Goal: Task Accomplishment & Management: Use online tool/utility

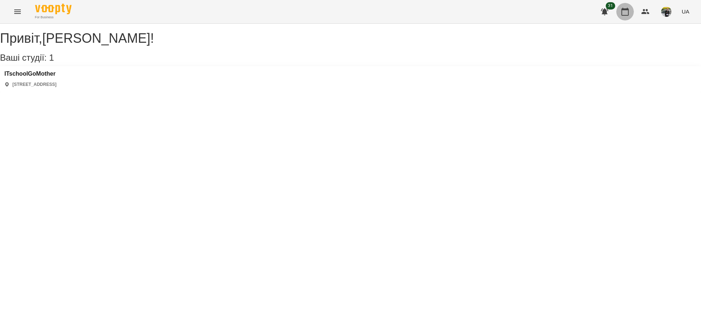
click at [619, 12] on button "button" at bounding box center [625, 12] width 18 height 18
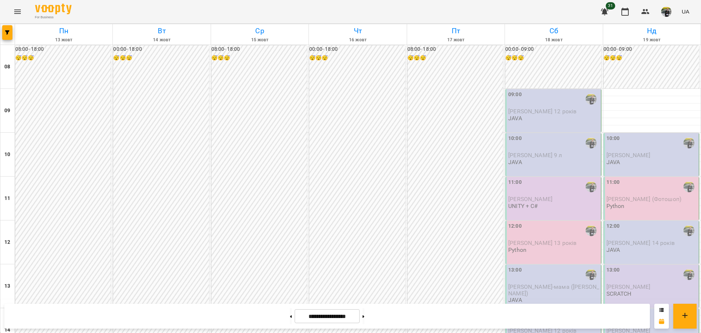
scroll to position [365, 0]
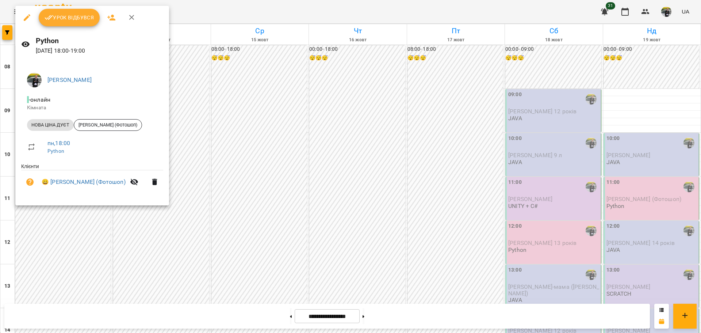
click at [87, 14] on span "Урок відбувся" at bounding box center [70, 17] width 50 height 9
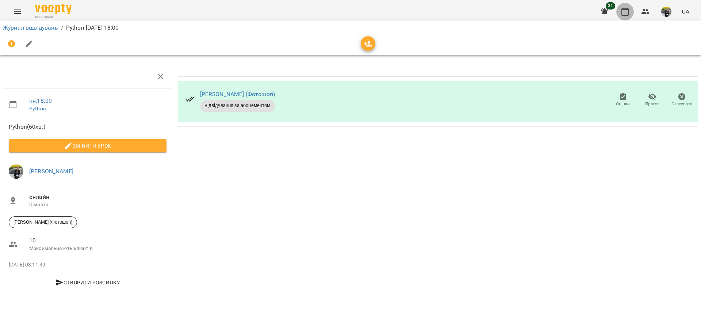
click at [626, 5] on button "button" at bounding box center [625, 12] width 18 height 18
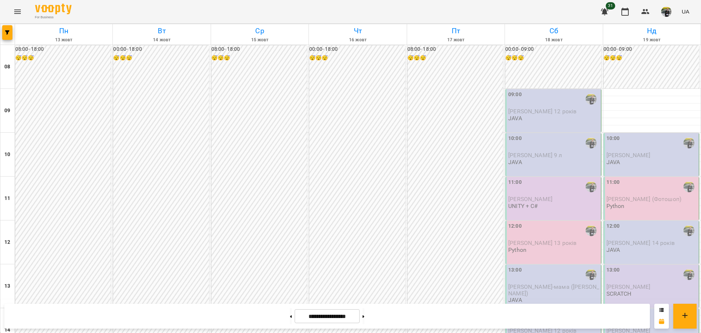
scroll to position [438, 0]
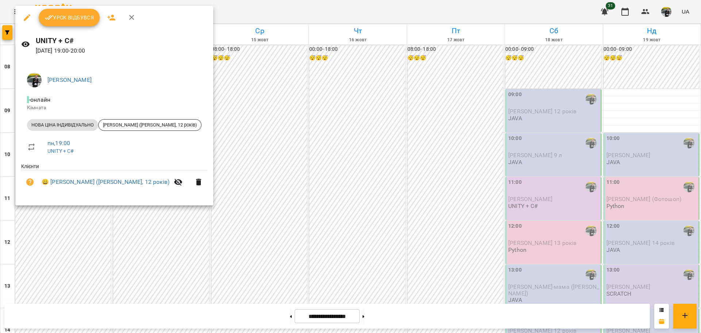
click at [80, 16] on span "Урок відбувся" at bounding box center [70, 17] width 50 height 9
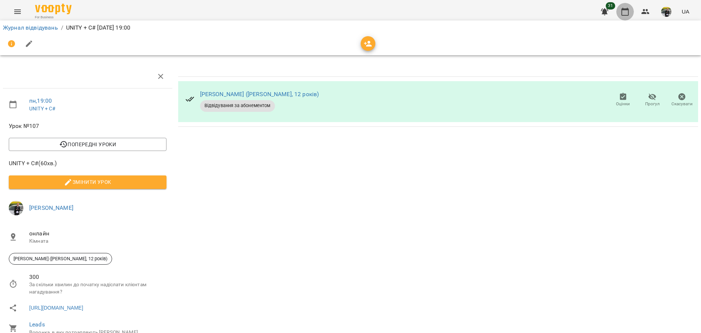
click at [622, 14] on icon "button" at bounding box center [625, 11] width 9 height 9
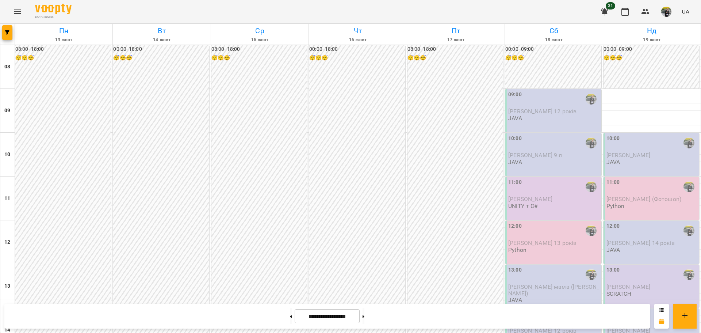
scroll to position [446, 0]
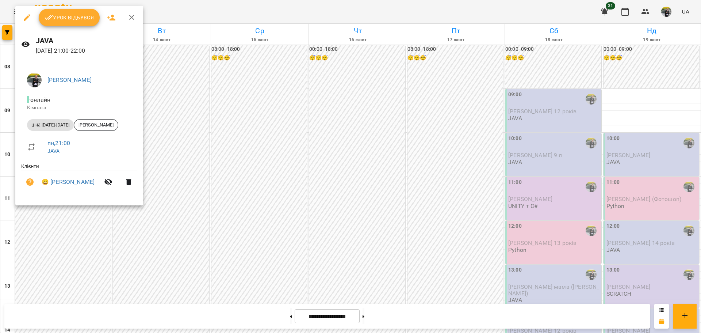
click at [79, 20] on span "Урок відбувся" at bounding box center [70, 17] width 50 height 9
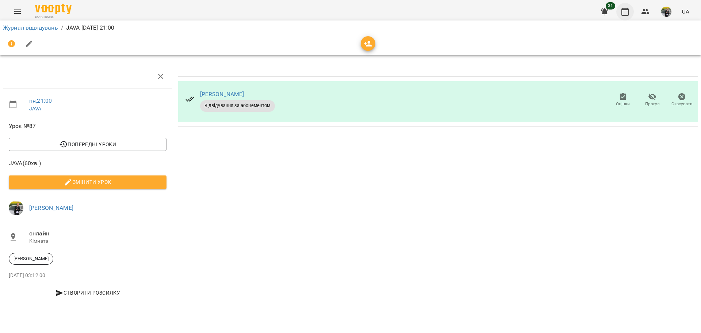
click at [629, 8] on icon "button" at bounding box center [625, 11] width 9 height 9
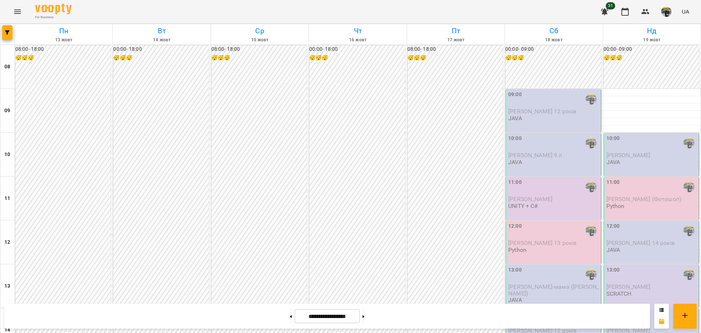
scroll to position [402, 0]
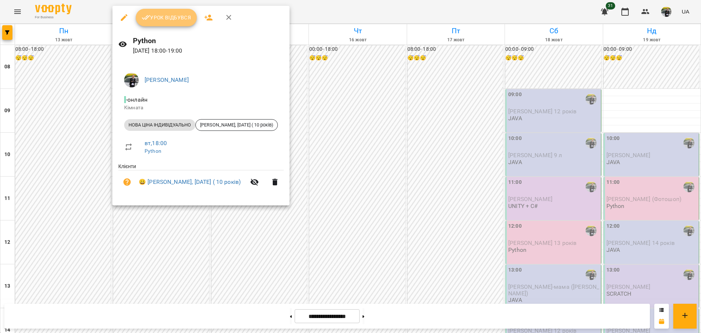
click at [165, 12] on button "Урок відбувся" at bounding box center [166, 18] width 61 height 18
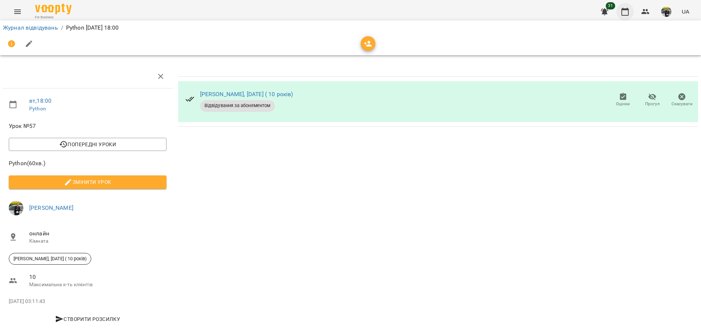
click at [626, 9] on icon "button" at bounding box center [624, 12] width 7 height 8
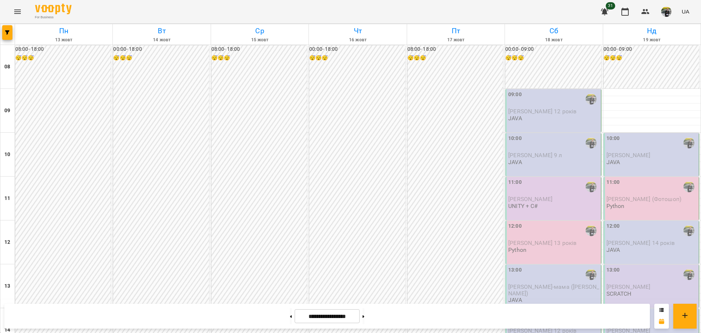
scroll to position [446, 0]
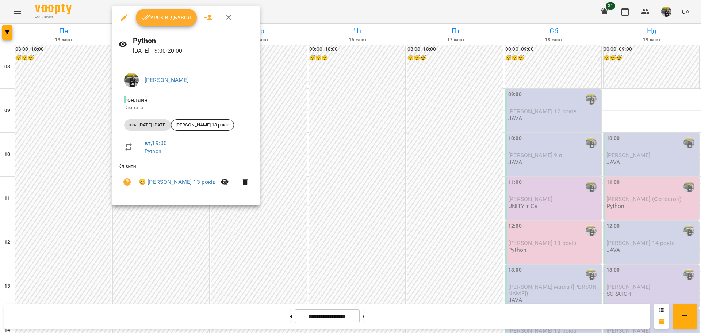
click at [164, 18] on span "Урок відбувся" at bounding box center [167, 17] width 50 height 9
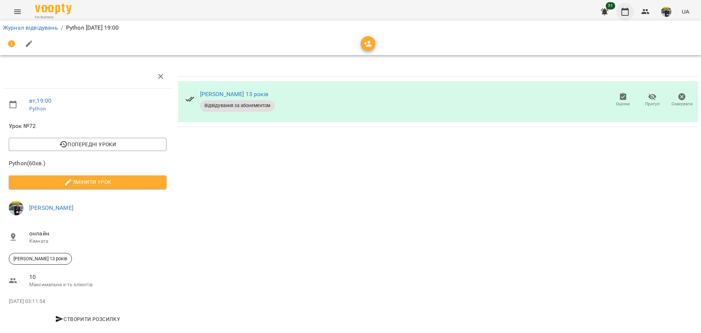
click at [623, 13] on icon "button" at bounding box center [625, 11] width 9 height 9
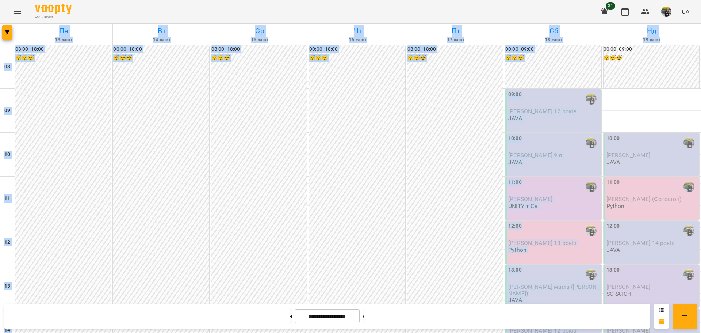
scroll to position [23, 0]
drag, startPoint x: 697, startPoint y: 19, endPoint x: 699, endPoint y: 49, distance: 30.0
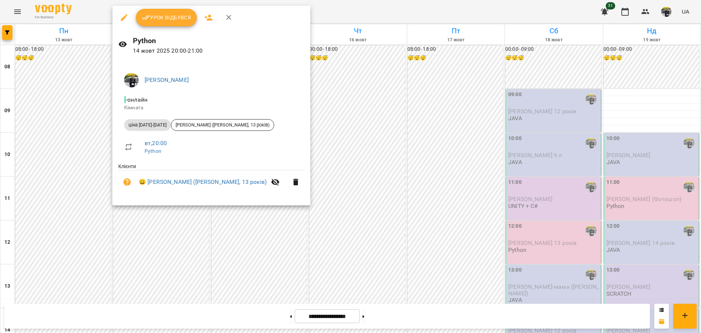
click at [183, 14] on span "Урок відбувся" at bounding box center [167, 17] width 50 height 9
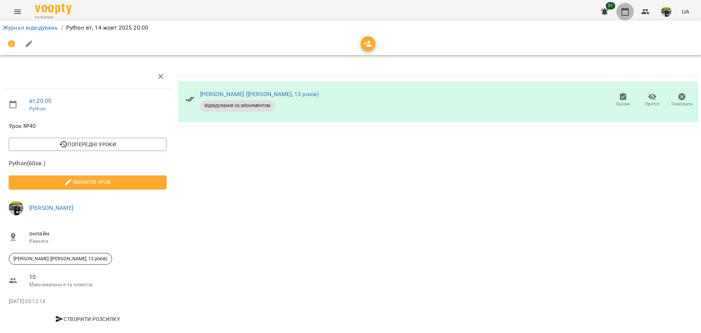
click at [624, 11] on icon "button" at bounding box center [625, 11] width 9 height 9
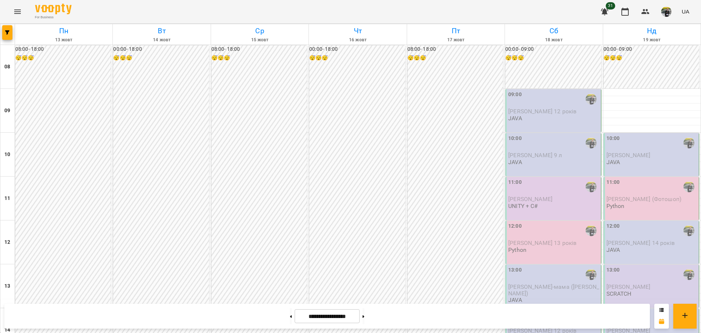
scroll to position [446, 0]
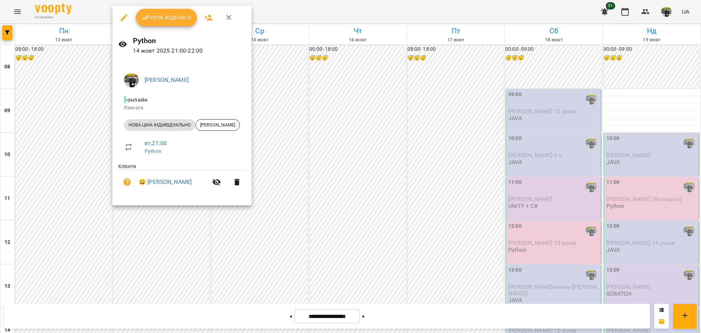
click at [173, 16] on span "Урок відбувся" at bounding box center [167, 17] width 50 height 9
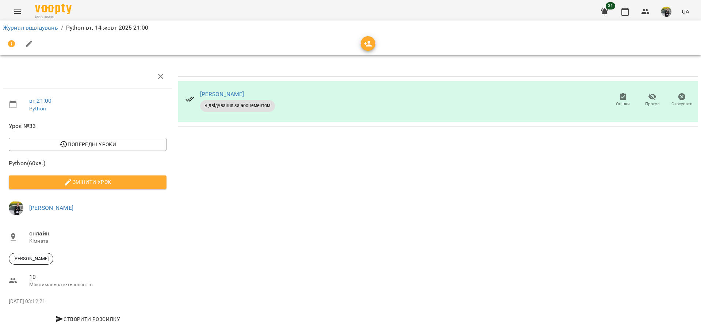
click at [666, 13] on img "button" at bounding box center [666, 12] width 10 height 10
click at [658, 25] on span "[PERSON_NAME]" at bounding box center [670, 27] width 46 height 9
click at [664, 19] on div at bounding box center [350, 166] width 701 height 333
click at [663, 25] on span "[PERSON_NAME]" at bounding box center [670, 27] width 46 height 9
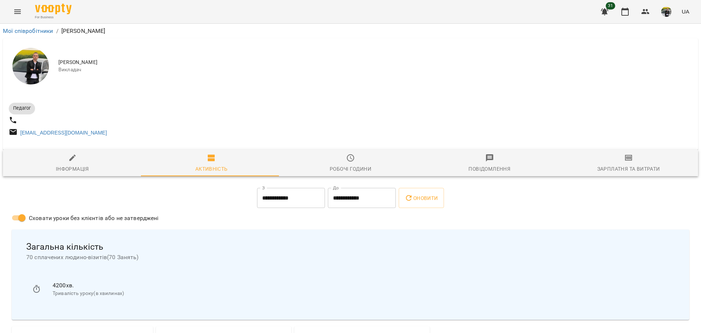
click at [631, 163] on span "Зарплатня та Витрати" at bounding box center [628, 163] width 130 height 20
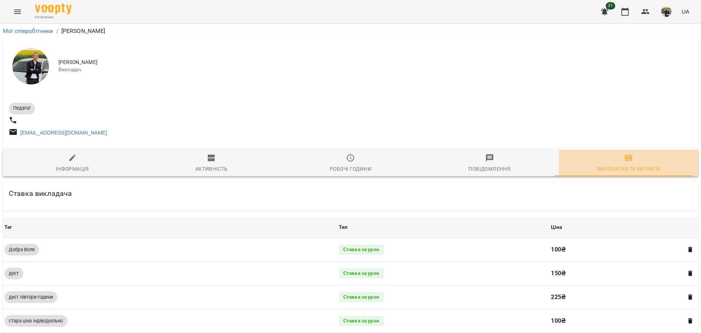
click at [630, 163] on span "Зарплатня та Витрати" at bounding box center [628, 163] width 130 height 20
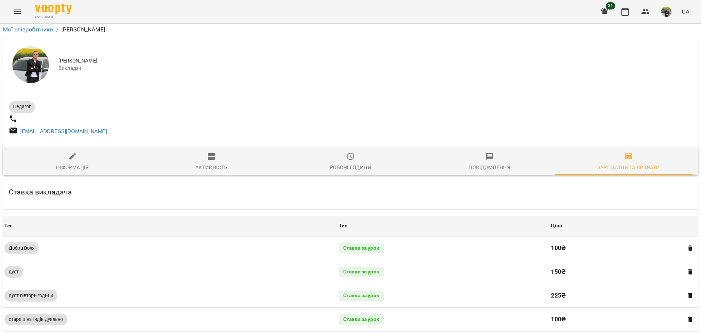
scroll to position [267, 0]
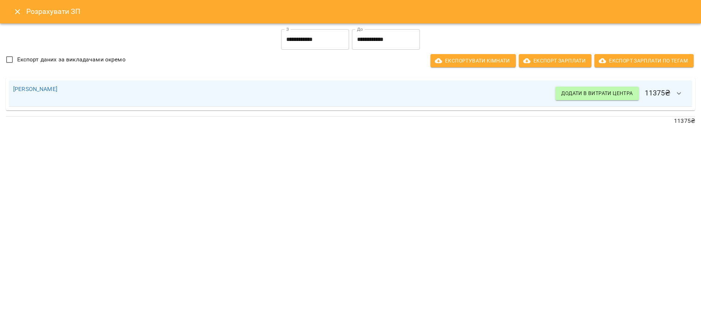
click at [323, 36] on input "**********" at bounding box center [315, 39] width 68 height 20
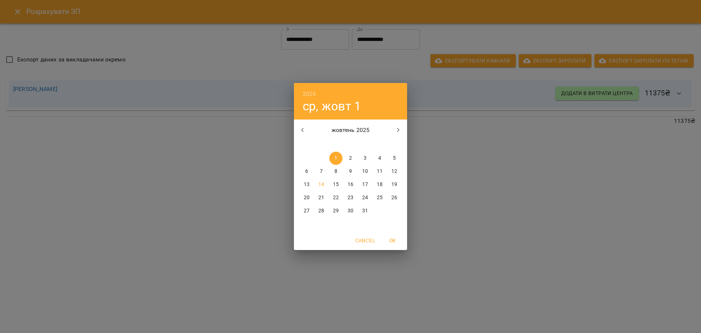
click at [498, 150] on div "2025 ср, жовт 1 жовтень 2025 пн вт ср чт пт сб нд 29 30 1 2 3 4 5 6 7 8 9 10 11…" at bounding box center [350, 166] width 701 height 333
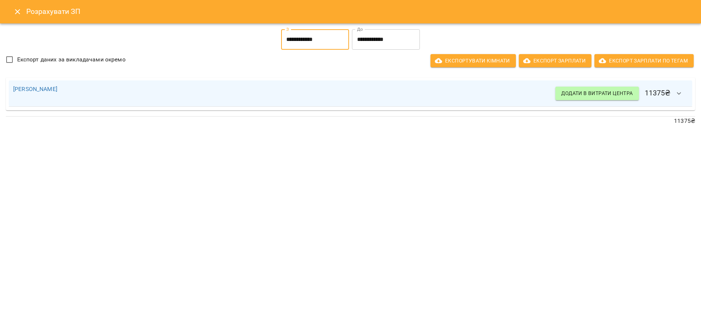
click at [337, 38] on input "**********" at bounding box center [315, 39] width 68 height 20
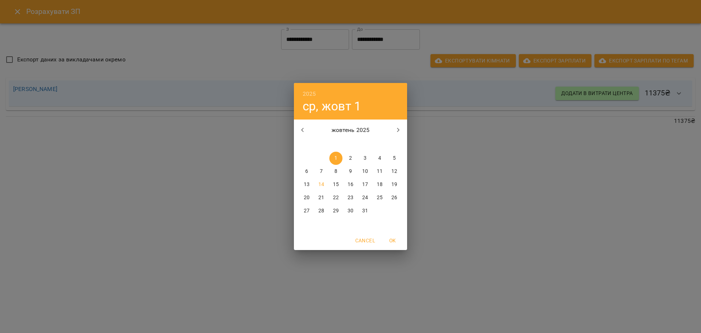
click at [380, 168] on p "11" at bounding box center [380, 171] width 6 height 7
type input "**********"
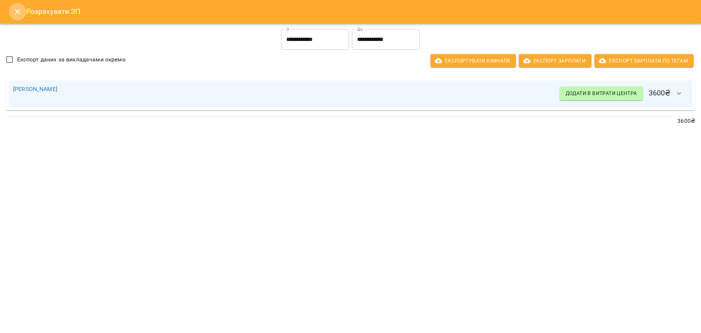
click at [20, 14] on icon "Close" at bounding box center [17, 11] width 9 height 9
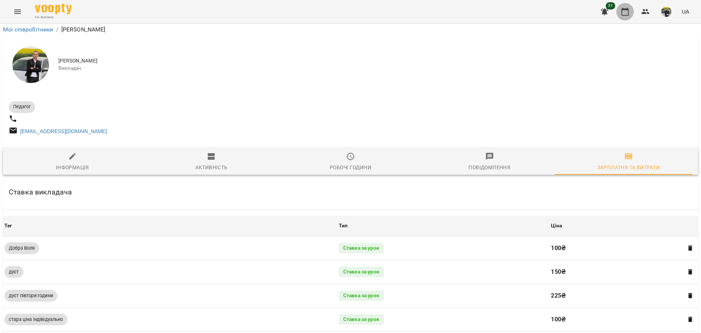
click at [622, 14] on icon "button" at bounding box center [625, 11] width 9 height 9
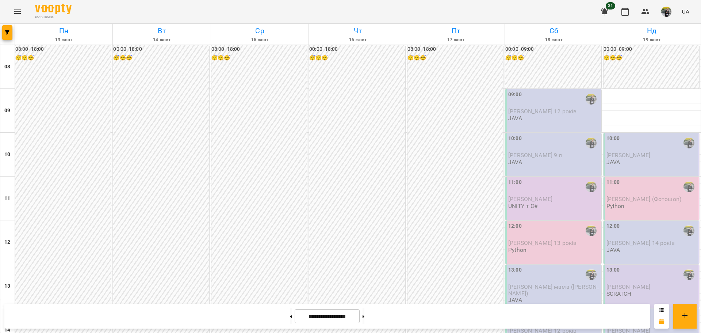
scroll to position [413, 0]
